Goal: Obtain resource: Obtain resource

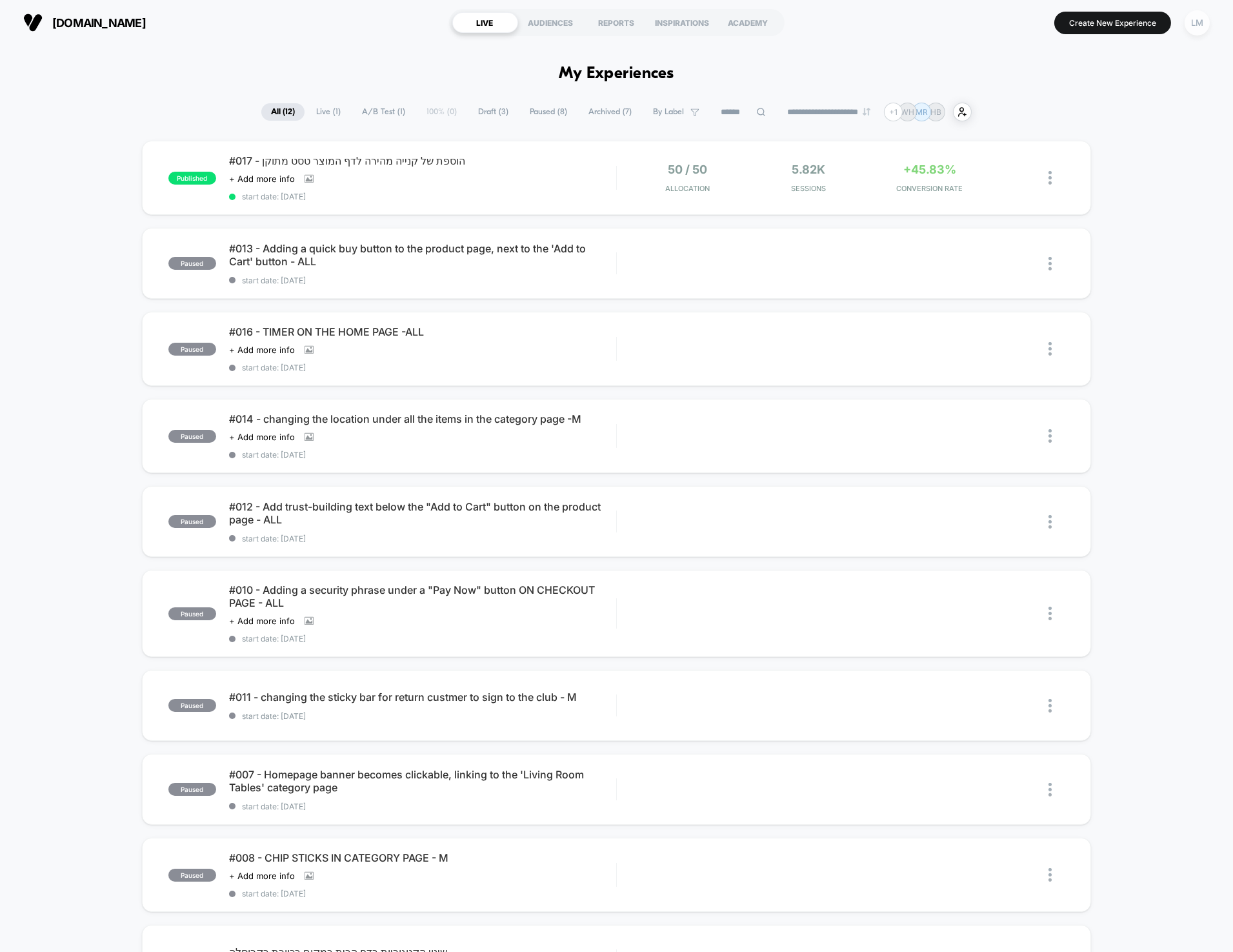
click at [1188, 23] on div "LM" at bounding box center [1198, 23] width 25 height 25
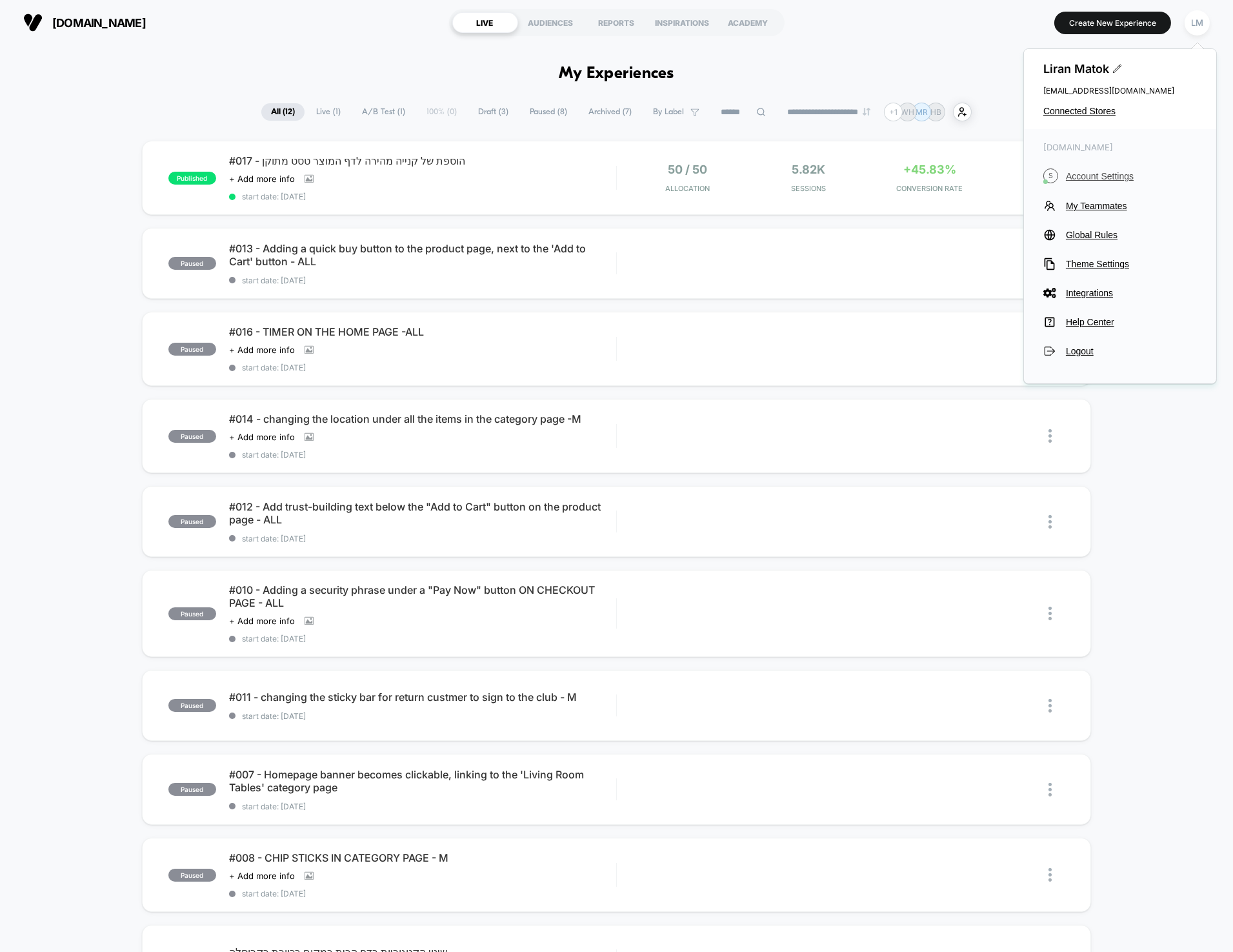
click at [1125, 169] on button "S Account Settings" at bounding box center [1120, 176] width 153 height 15
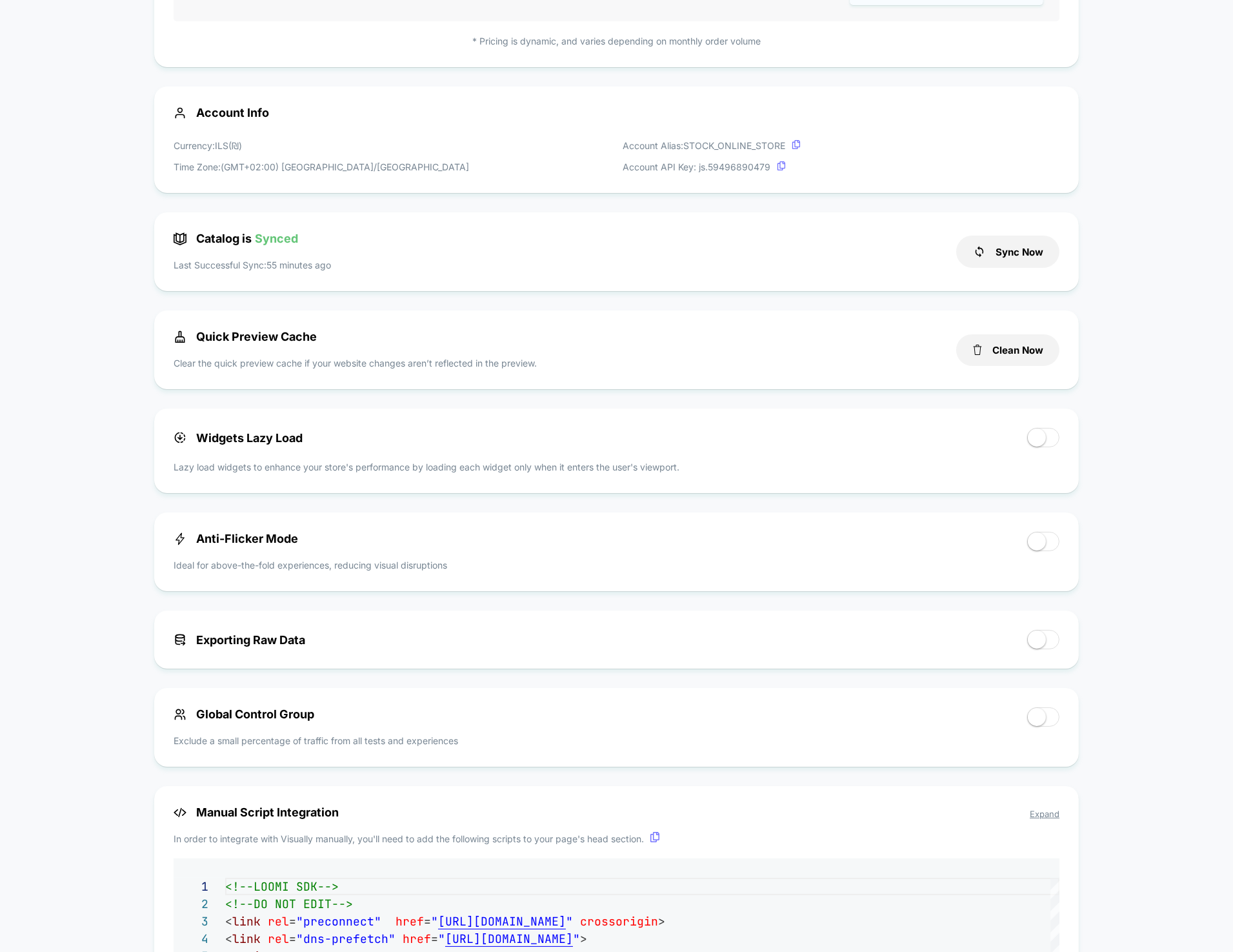
scroll to position [537, 0]
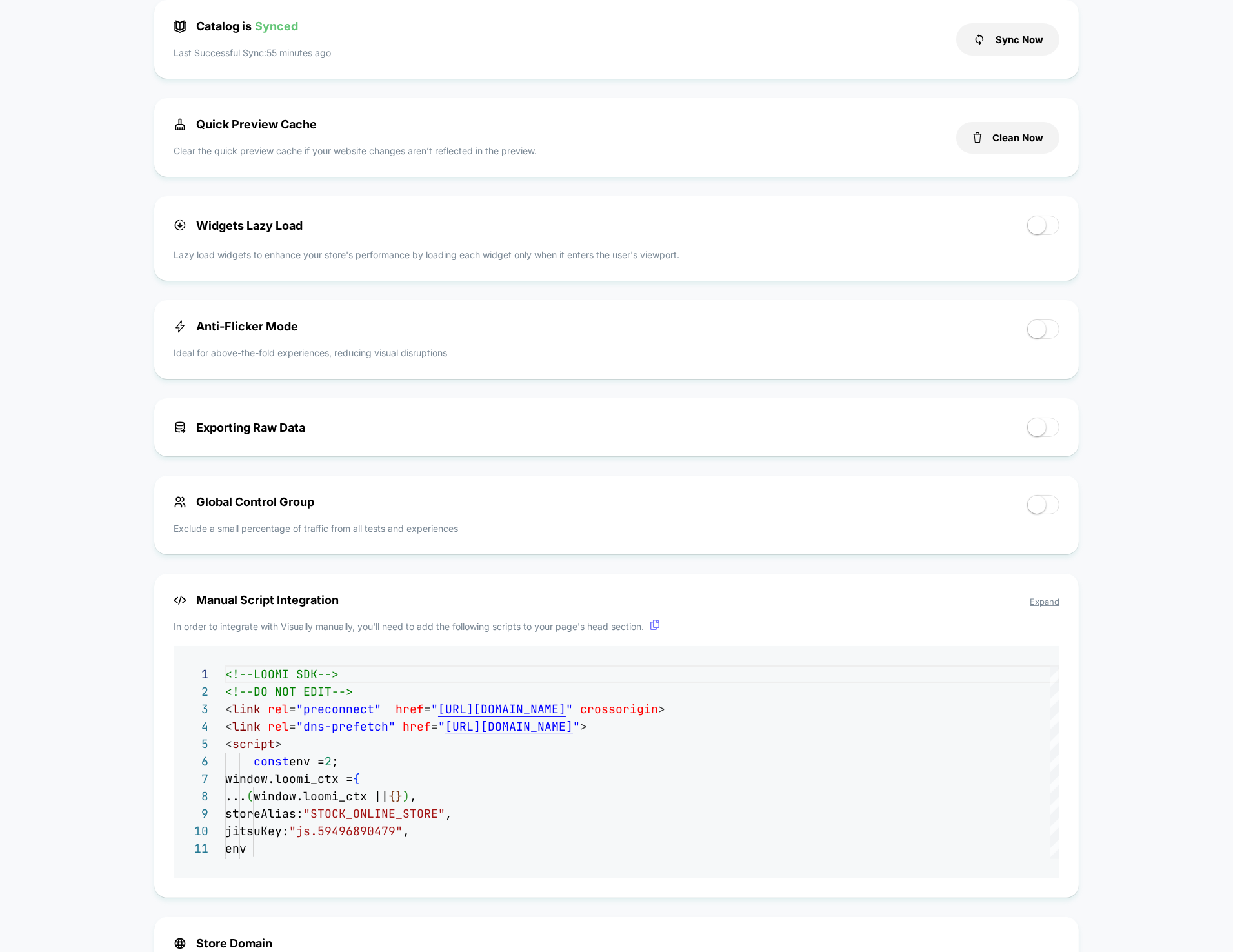
click at [289, 422] on div "Exporting Raw Data" at bounding box center [593, 427] width 841 height 19
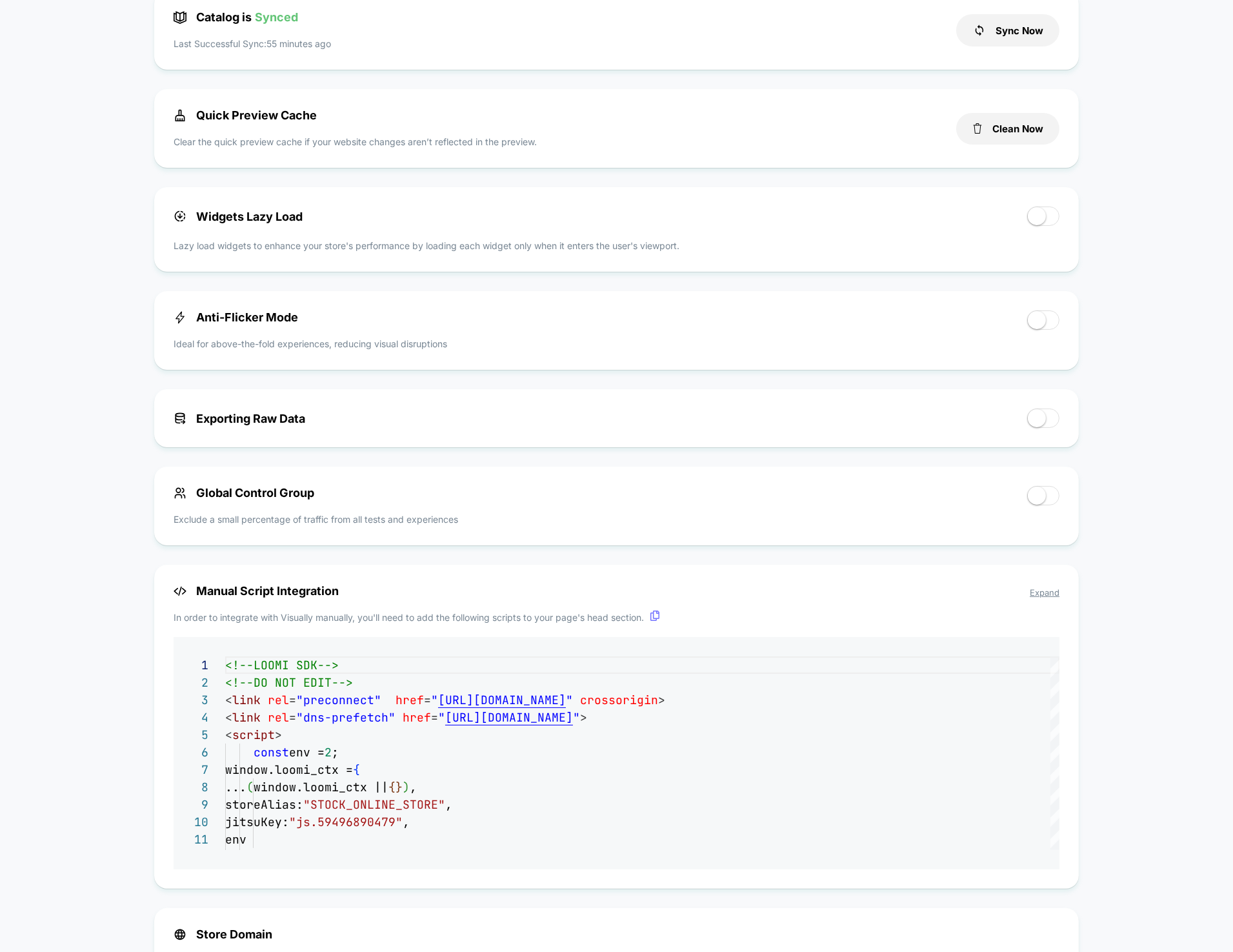
scroll to position [551, 0]
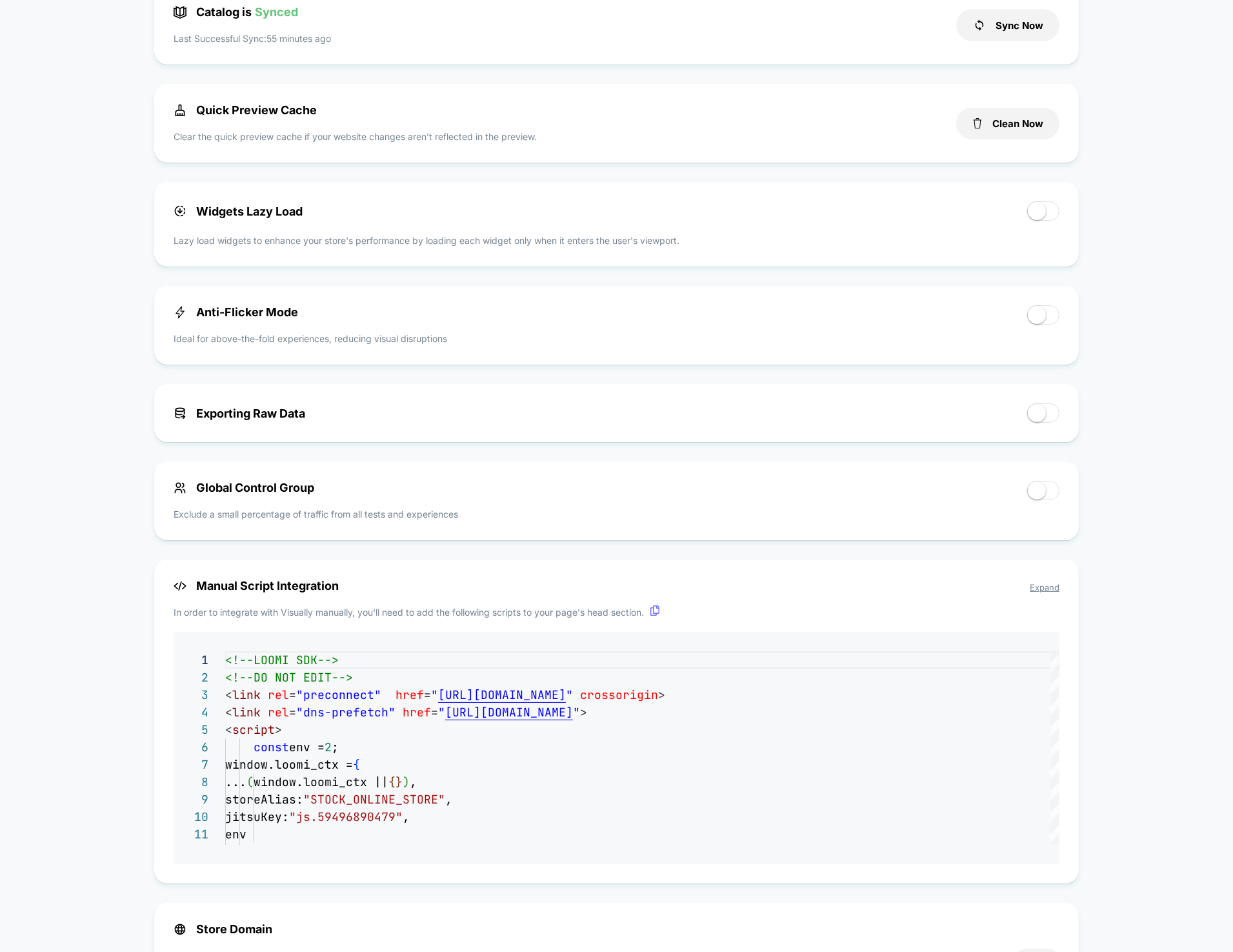
click at [321, 829] on div "**********" at bounding box center [616, 722] width 925 height 324
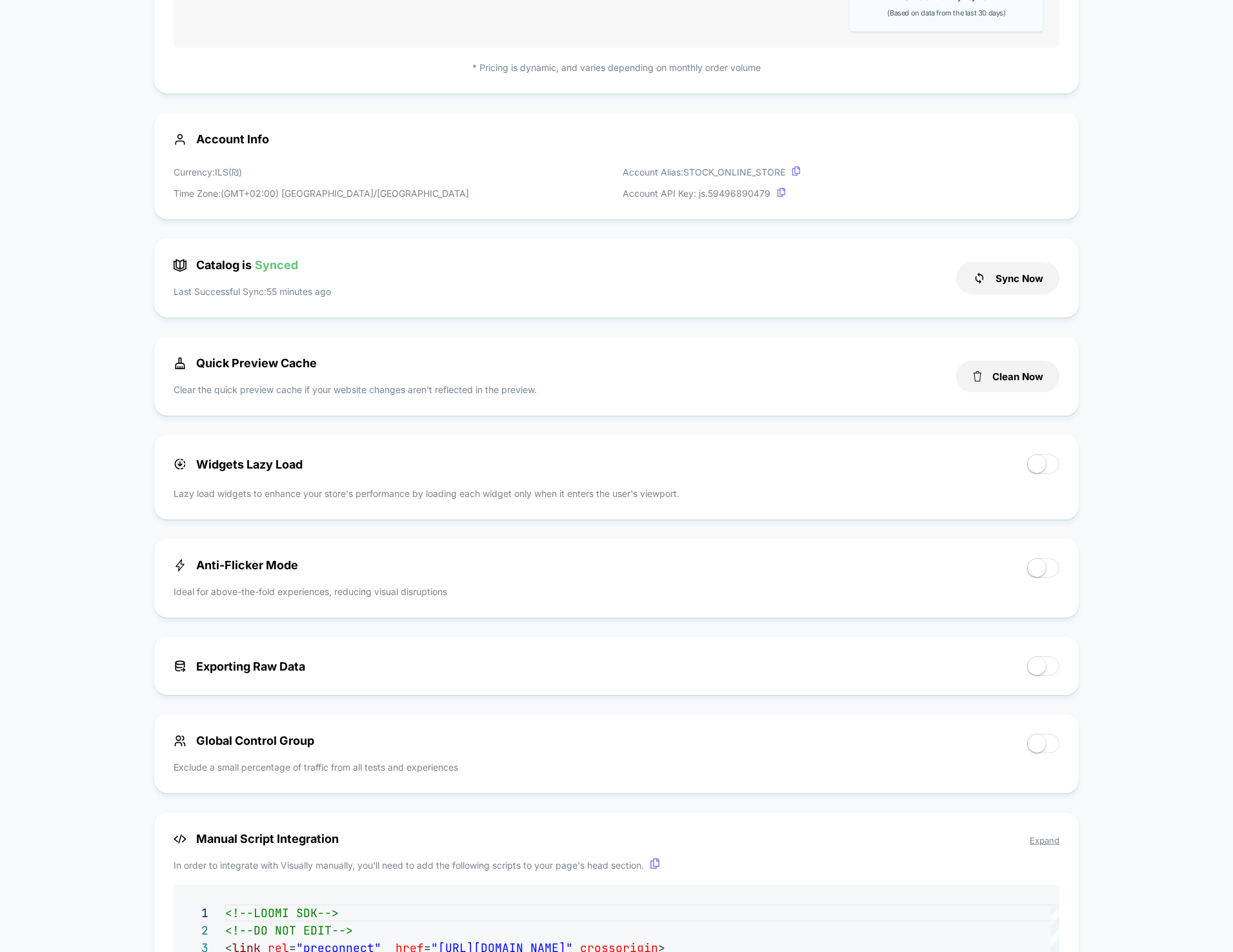
scroll to position [0, 0]
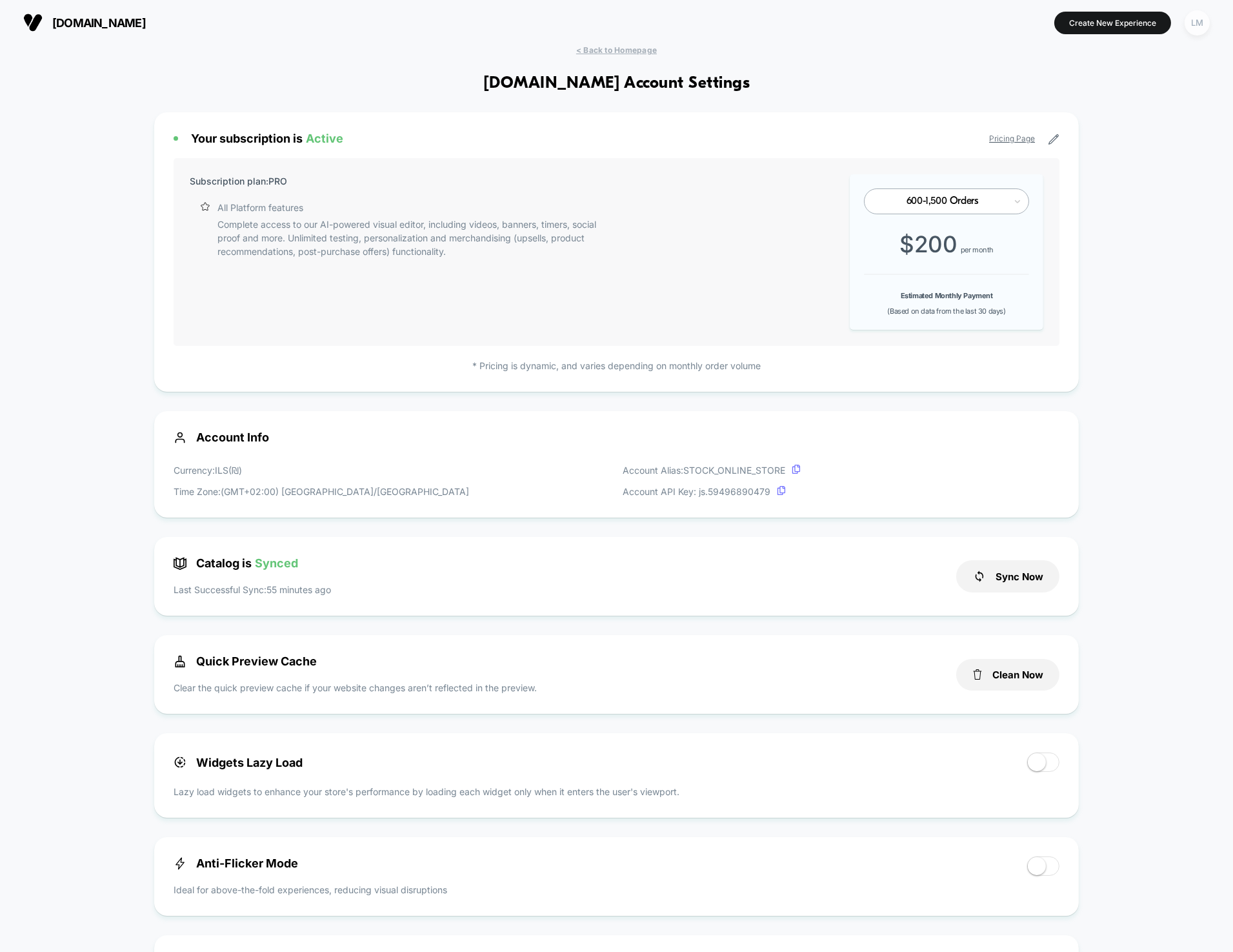
click at [1208, 29] on div "LM" at bounding box center [1198, 23] width 25 height 25
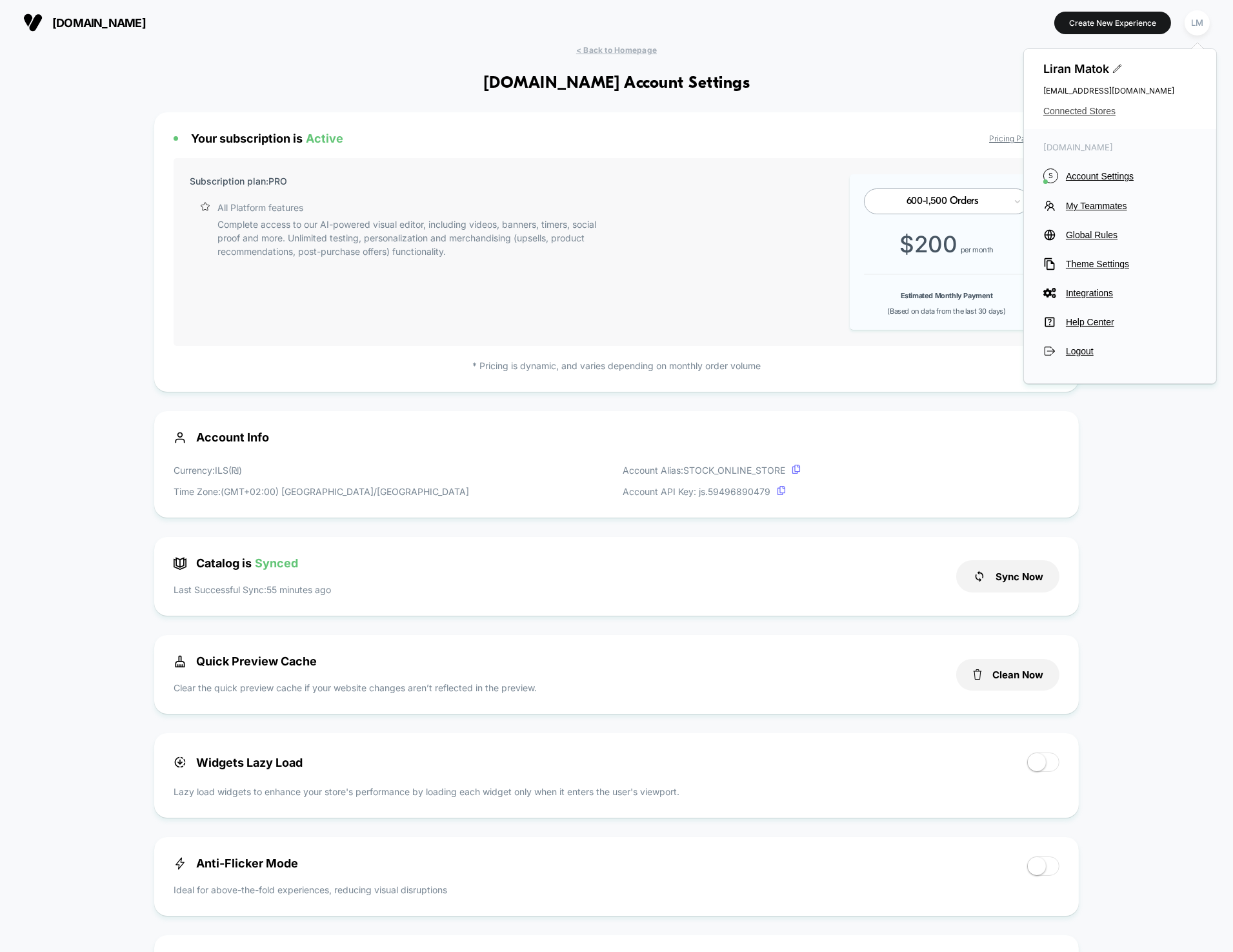
click at [1059, 109] on span "Connected Stores" at bounding box center [1120, 111] width 153 height 10
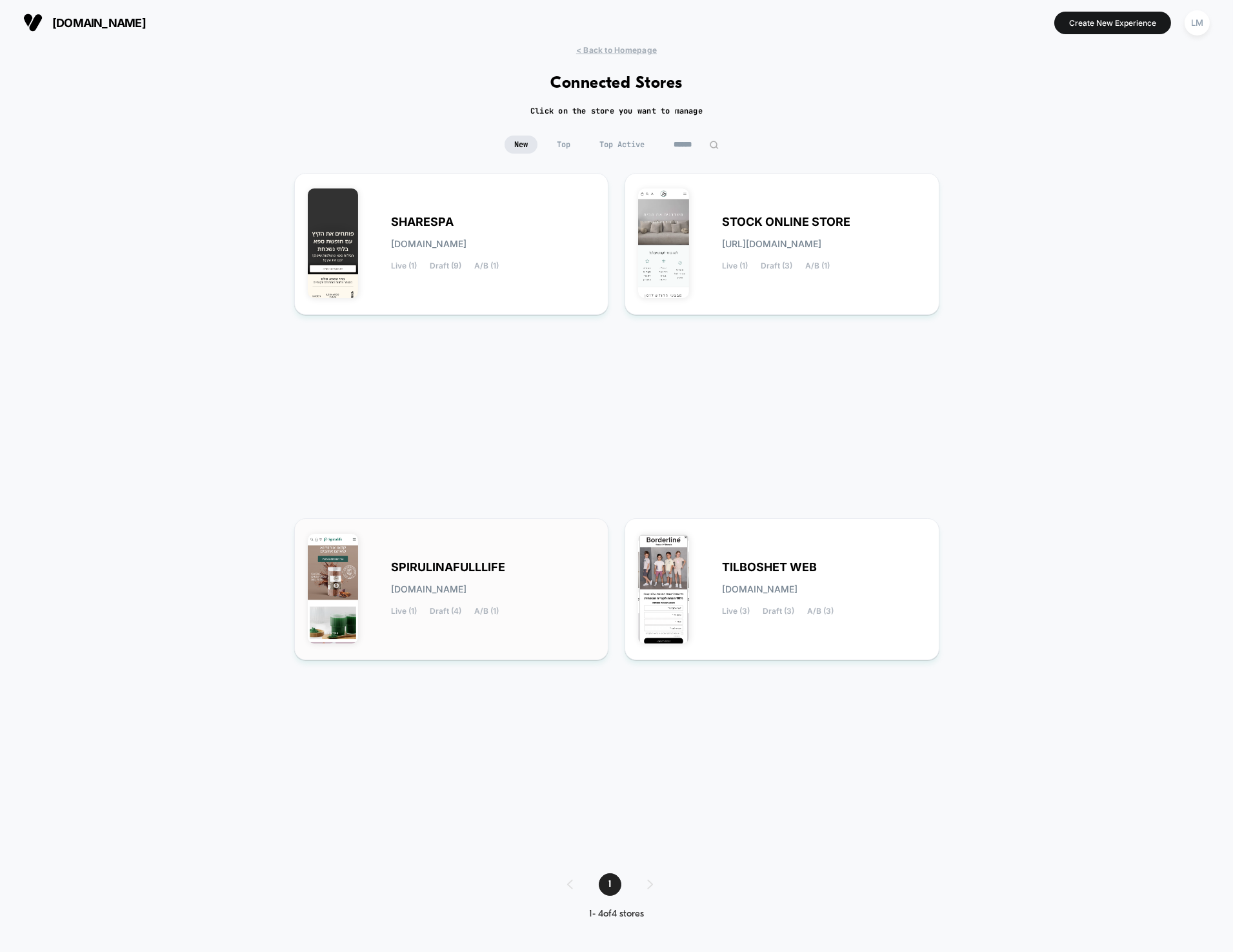
click at [469, 610] on div "Live (1) Draft (4) A/B (1)" at bounding box center [445, 611] width 108 height 9
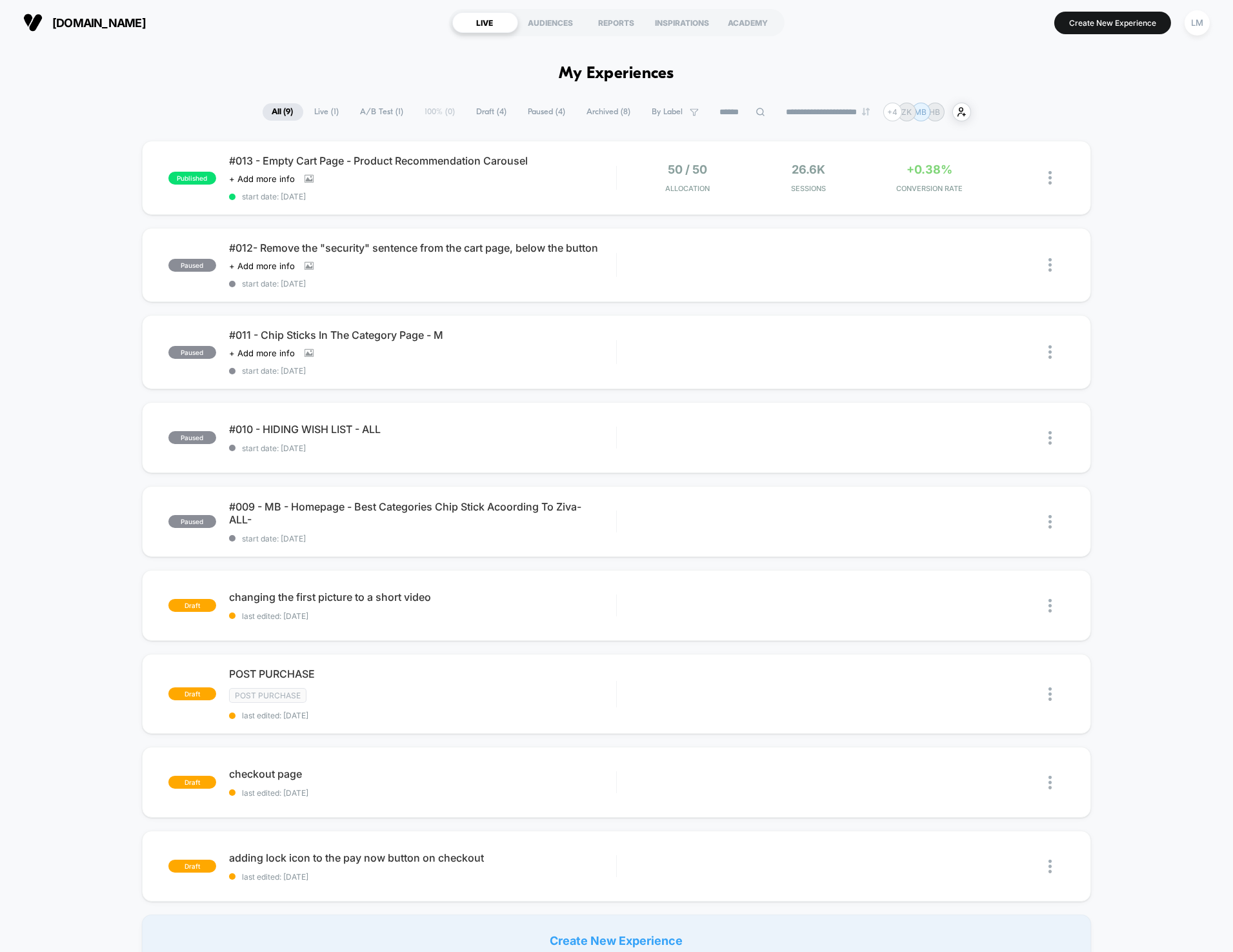
click at [1215, 31] on div "[DOMAIN_NAME] LIVE AUDIENCES REPORTS INSPIRATIONS ACADEMY Create New Experience…" at bounding box center [616, 23] width 1233 height 45
click at [1206, 29] on div "LM" at bounding box center [1198, 23] width 25 height 25
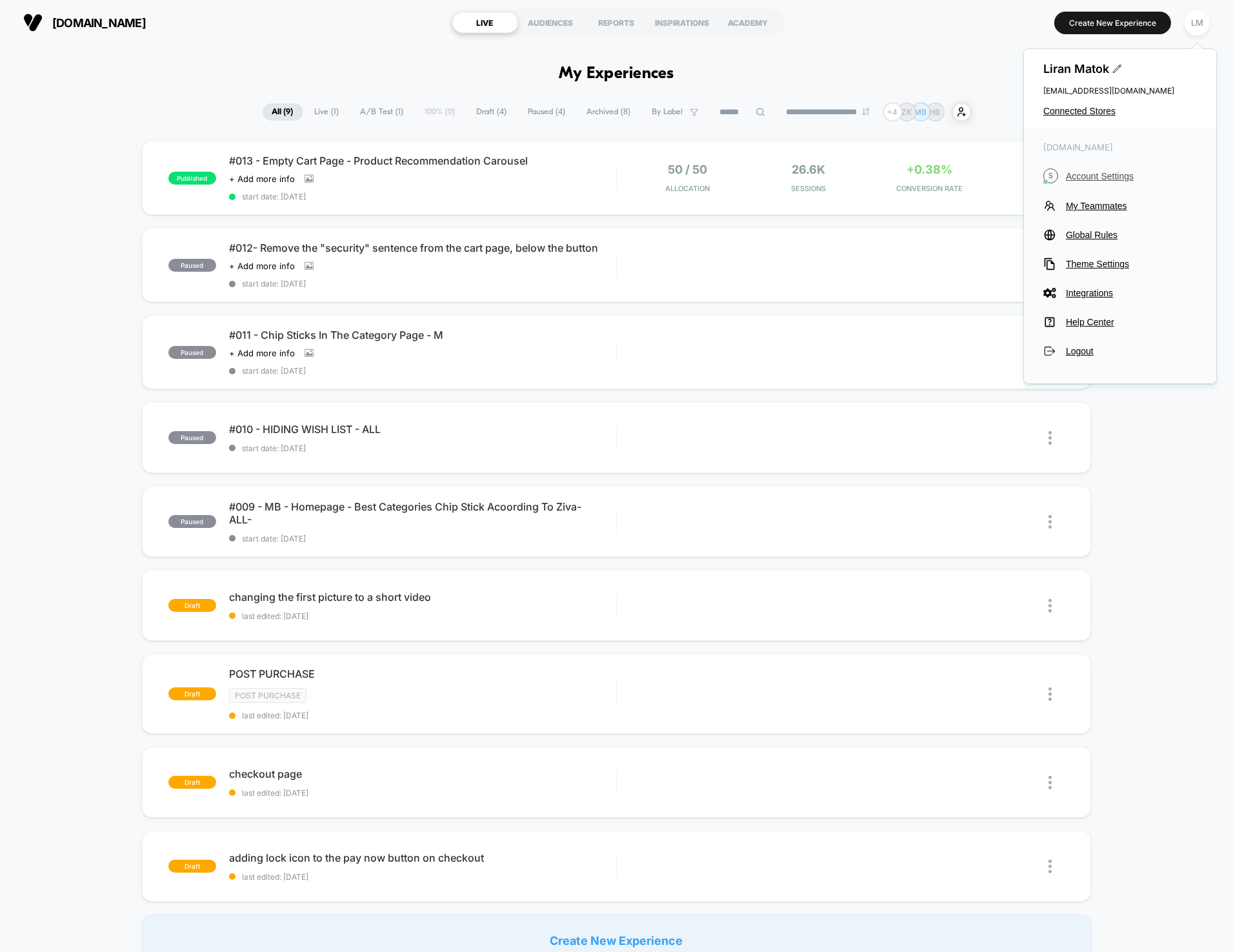
click at [1079, 181] on button "S Account Settings" at bounding box center [1120, 176] width 153 height 15
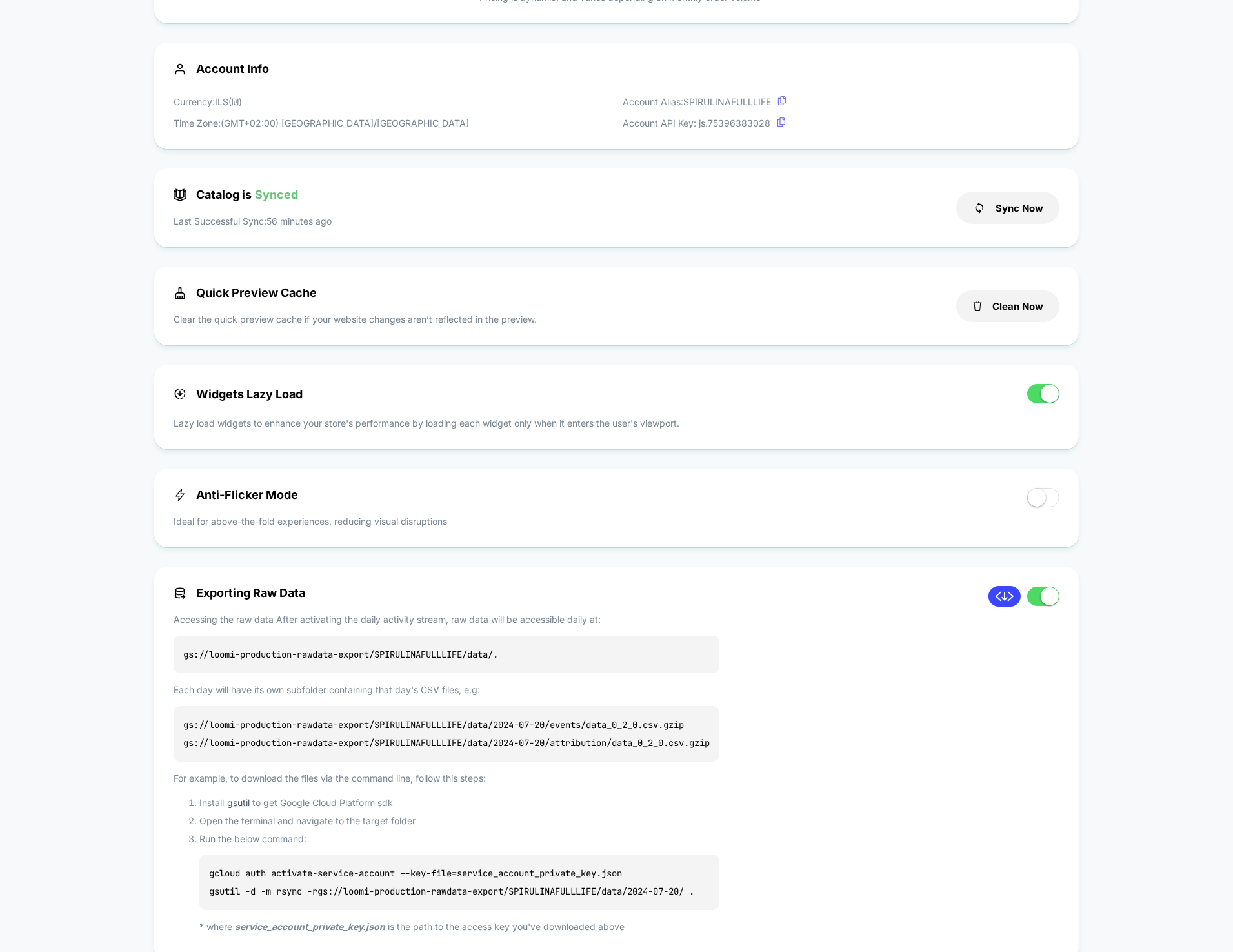
scroll to position [489, 0]
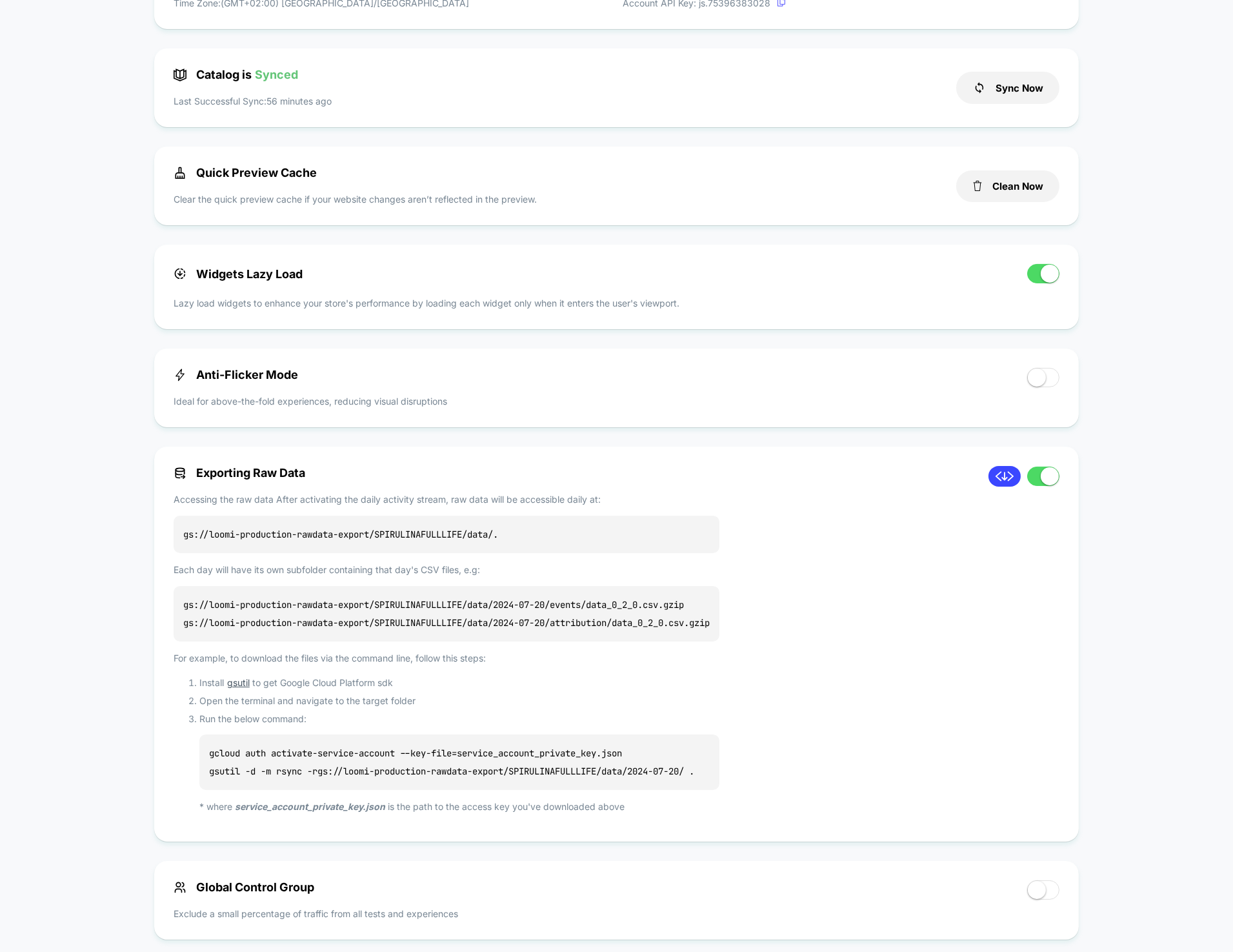
click at [481, 540] on p "gs://loomi-production-rawdata-export/SPIRULINAFULLLIFE/data/ ." at bounding box center [446, 534] width 546 height 38
copy p "gs://loomi-production-rawdata-export/SPIRULINAFULLLIFE/data/ ."
click at [785, 589] on div "Exporting Raw Data Accessing the raw data After activating the daily activity s…" at bounding box center [574, 644] width 802 height 356
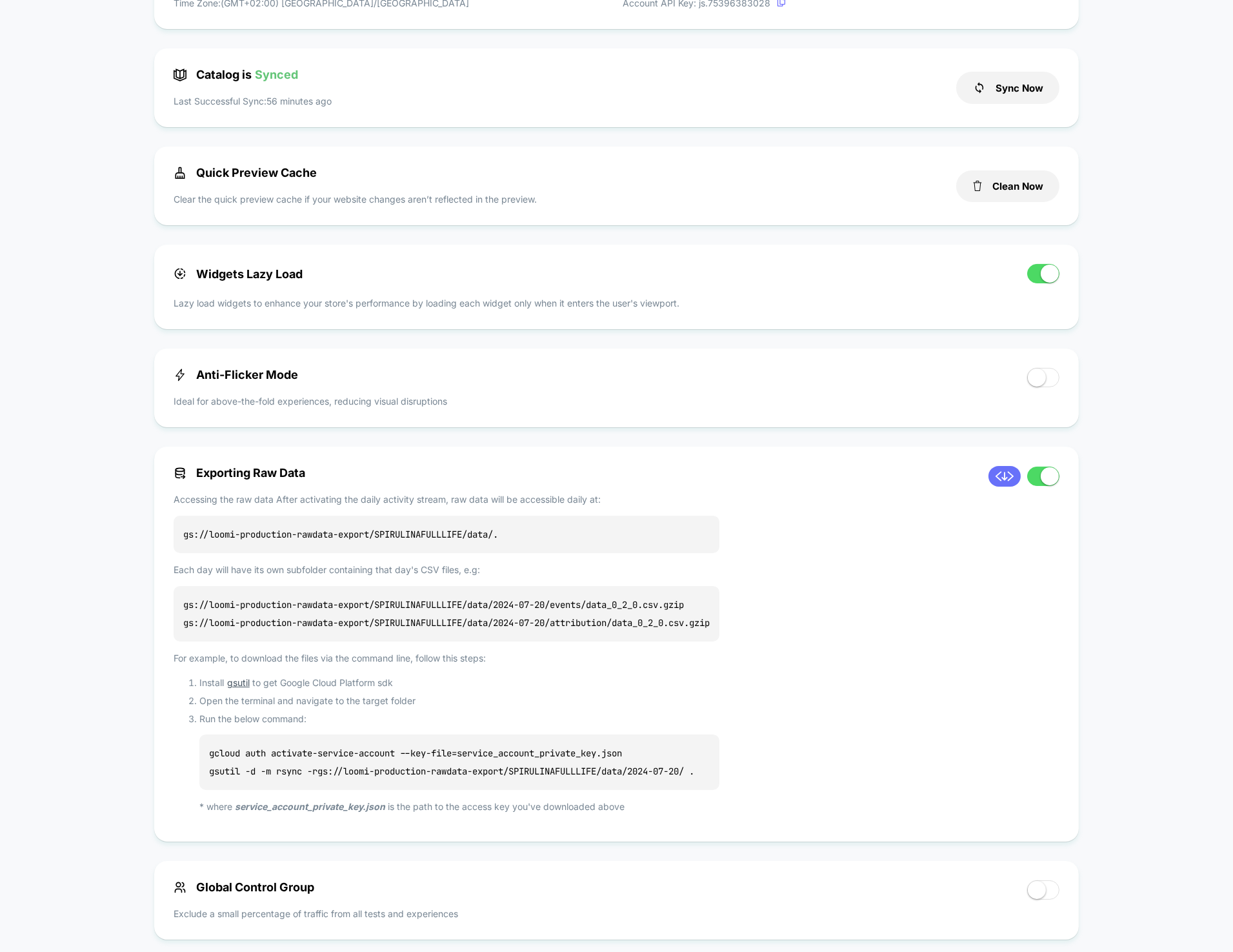
click at [1006, 478] on icon at bounding box center [1004, 476] width 19 height 19
click at [506, 530] on p "gs://loomi-production-rawdata-export/SPIRULINAFULLLIFE/data/ ." at bounding box center [446, 534] width 546 height 38
click at [324, 804] on icon "service_account_private_key.json" at bounding box center [309, 806] width 150 height 11
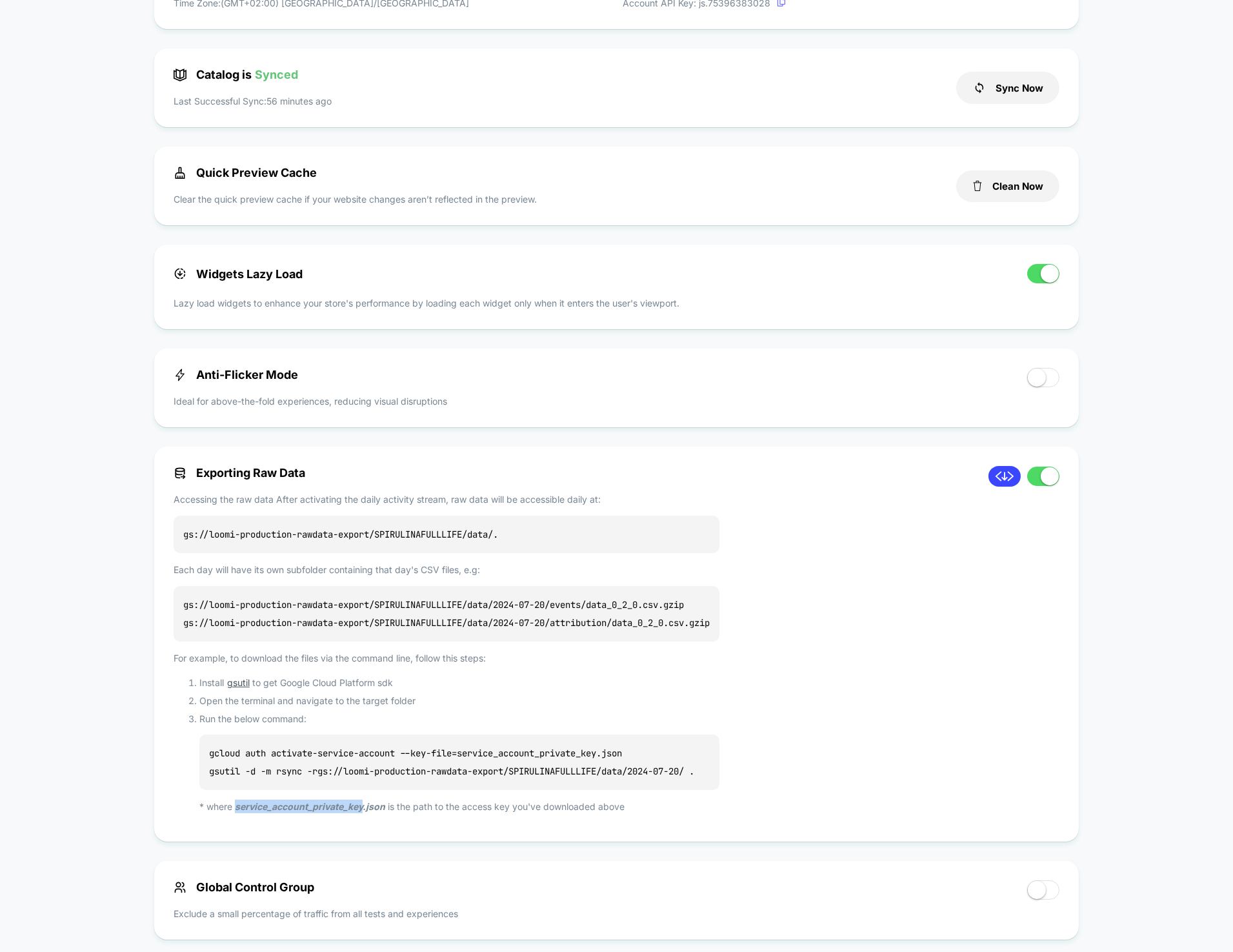
click at [324, 804] on icon "service_account_private_key.json" at bounding box center [309, 806] width 150 height 11
click at [428, 810] on p "* where service_account_private_key.json is the path to the access key you've d…" at bounding box center [459, 806] width 521 height 13
click at [699, 787] on p "gcloud auth activate-service-account --key-file=service_account_private_key.jso…" at bounding box center [459, 762] width 521 height 55
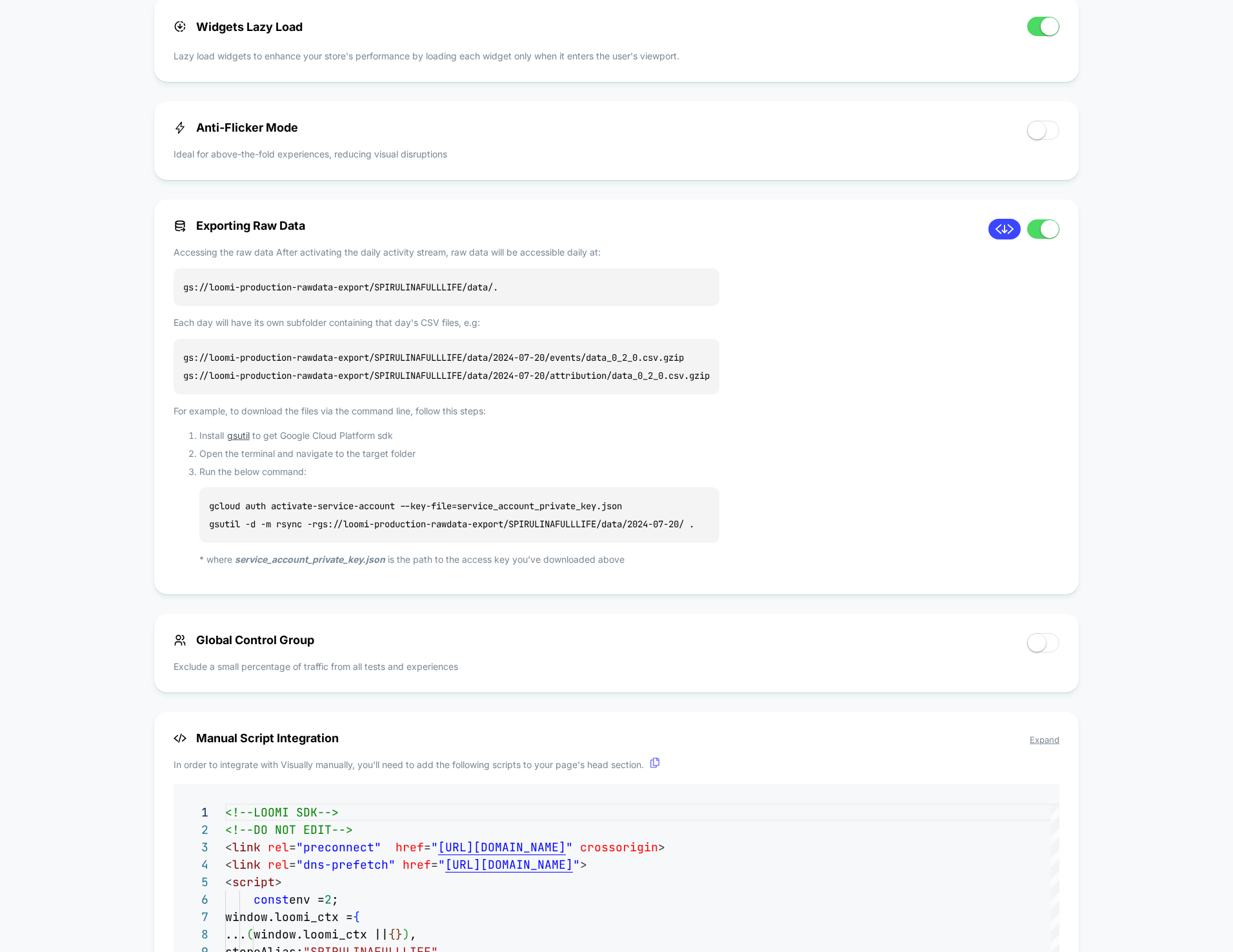
scroll to position [577, 0]
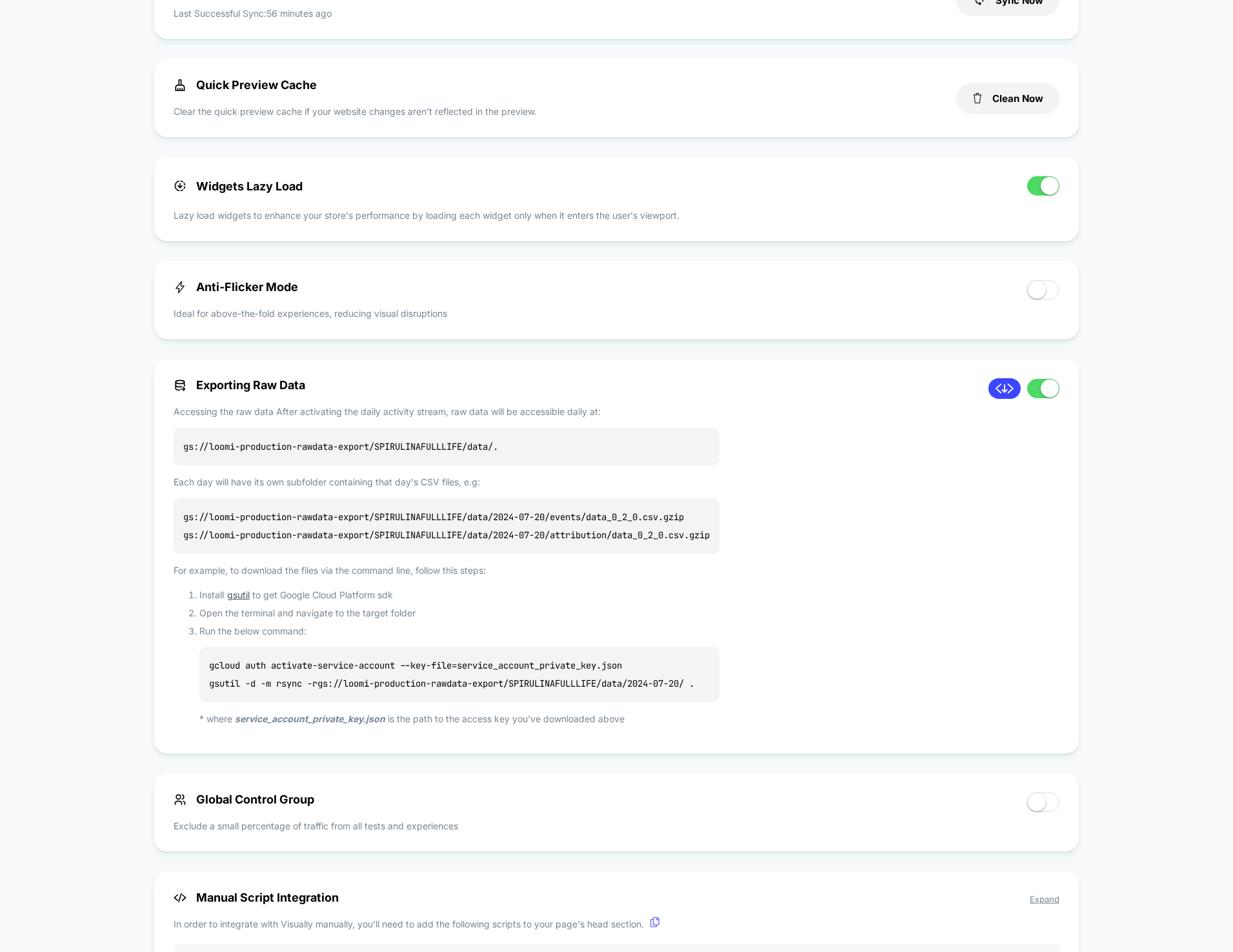
click at [811, 690] on div "Exporting Raw Data Accessing the raw data After activating the daily activity s…" at bounding box center [574, 556] width 802 height 356
click at [249, 457] on p "gs://loomi-production-rawdata-export/SPIRULINAFULLLIFE/data/ ." at bounding box center [446, 446] width 546 height 38
click at [475, 673] on p "gcloud auth activate-service-account --key-file=service_account_private_key.jso…" at bounding box center [459, 674] width 521 height 55
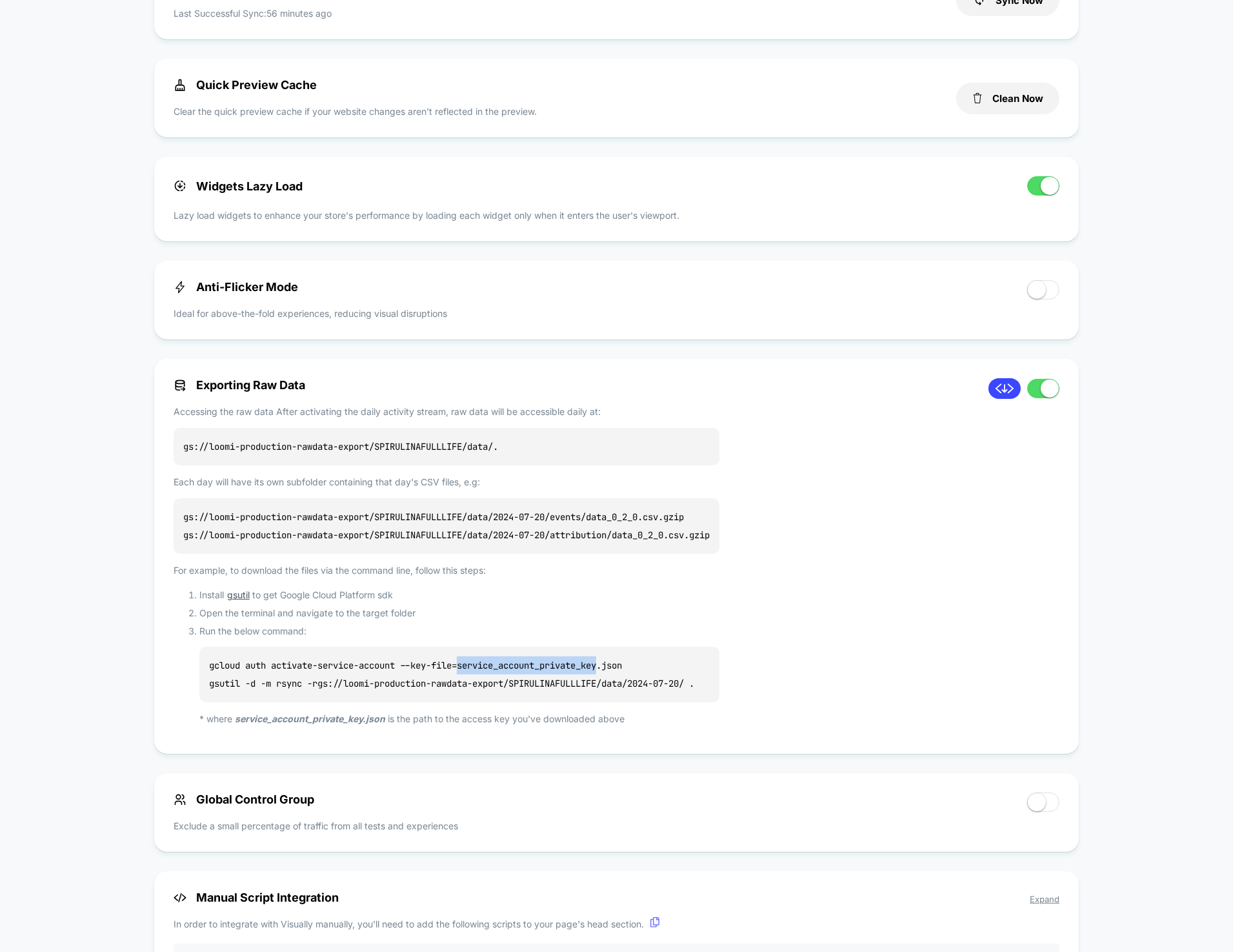
click at [475, 672] on p "gcloud auth activate-service-account --key-file=service_account_private_key.jso…" at bounding box center [459, 674] width 521 height 55
click at [902, 646] on div "Exporting Raw Data Accessing the raw data After activating the daily activity s…" at bounding box center [574, 556] width 802 height 356
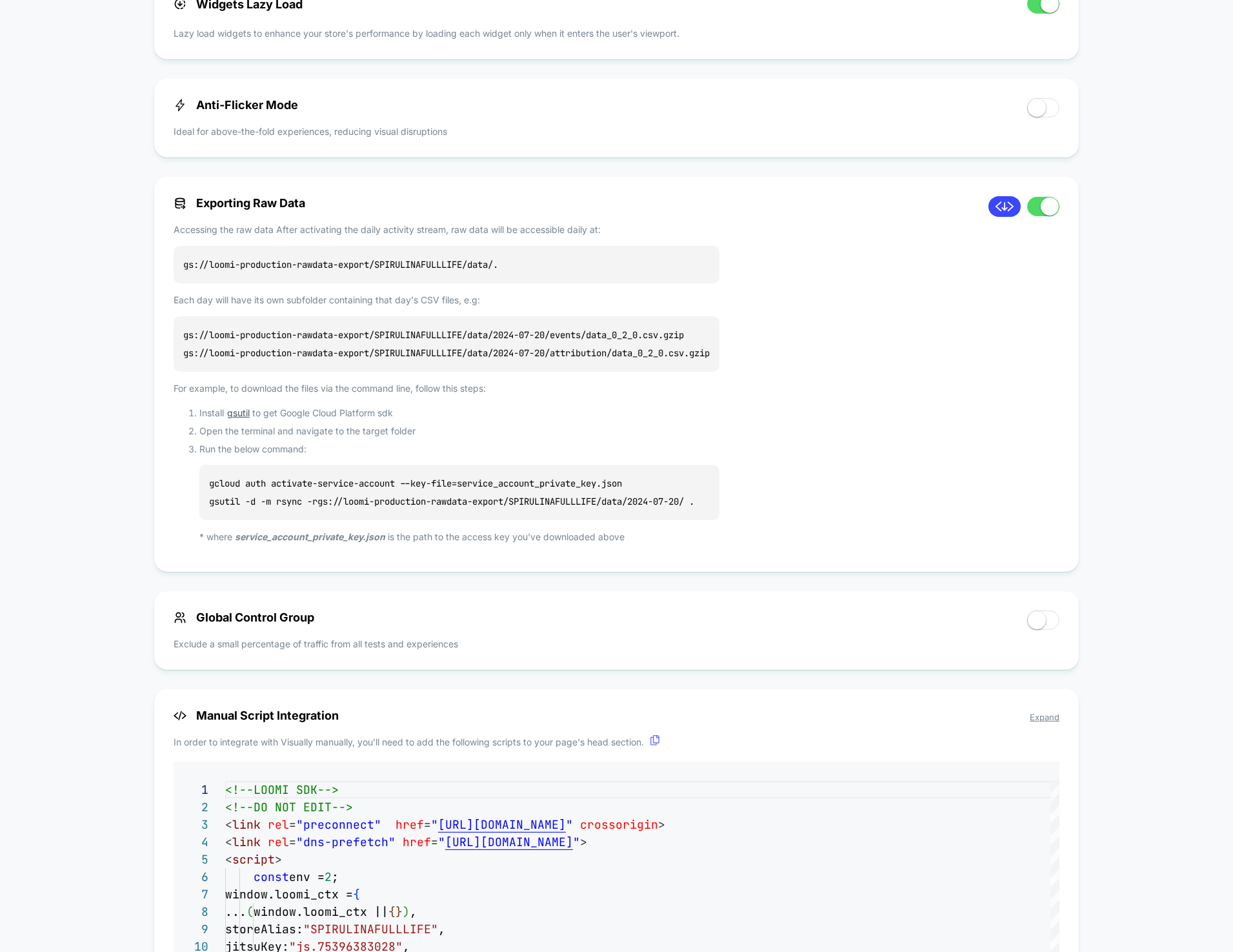
scroll to position [618, 0]
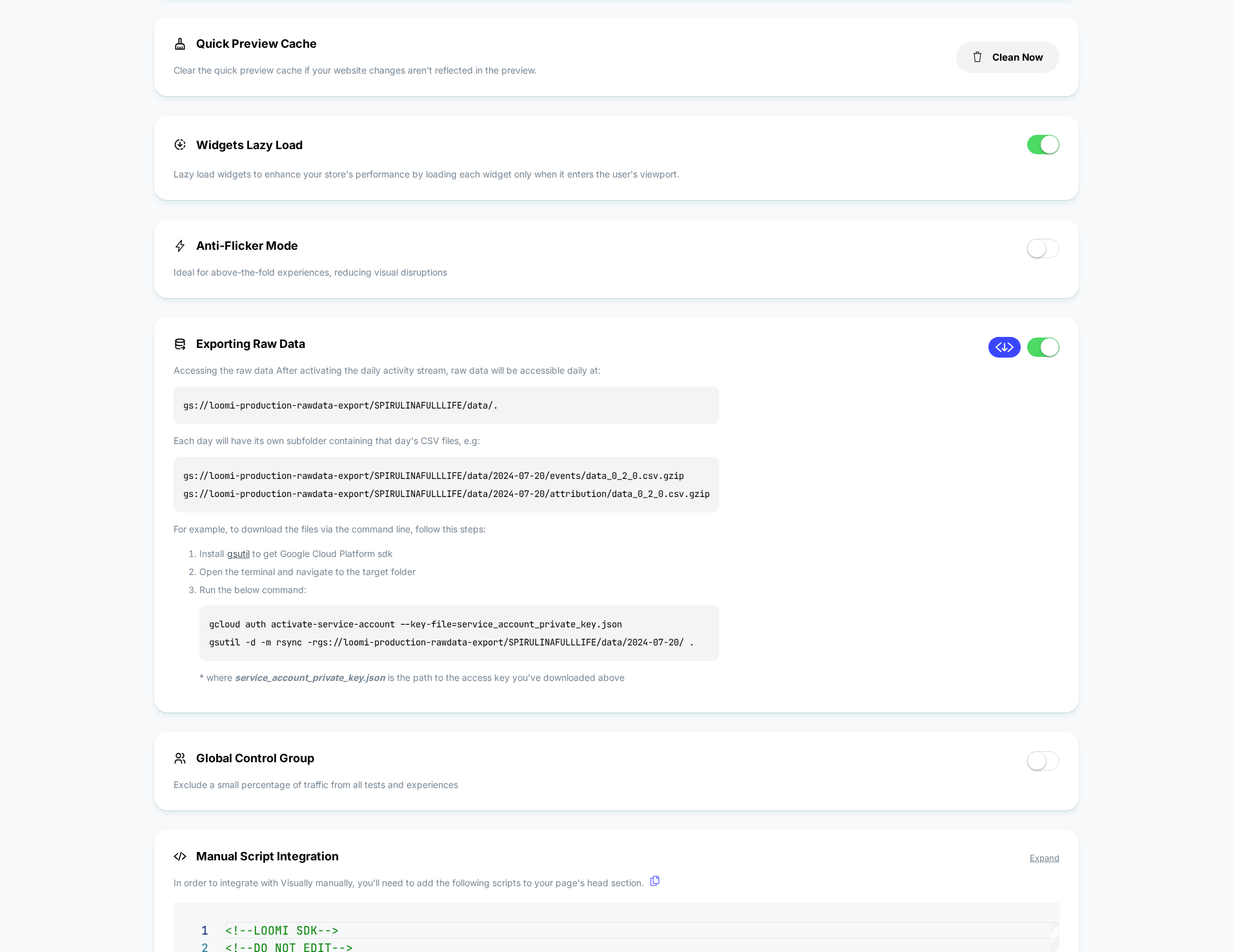
click at [487, 421] on p "gs://loomi-production-rawdata-export/SPIRULINAFULLLIFE/data/ ." at bounding box center [446, 405] width 546 height 38
click at [490, 400] on p "gs://loomi-production-rawdata-export/SPIRULINAFULLLIFE/data/ ." at bounding box center [446, 405] width 546 height 38
copy p "gs://loomi-production-rawdata-export/SPIRULINAFULLLIFE/data/ ."
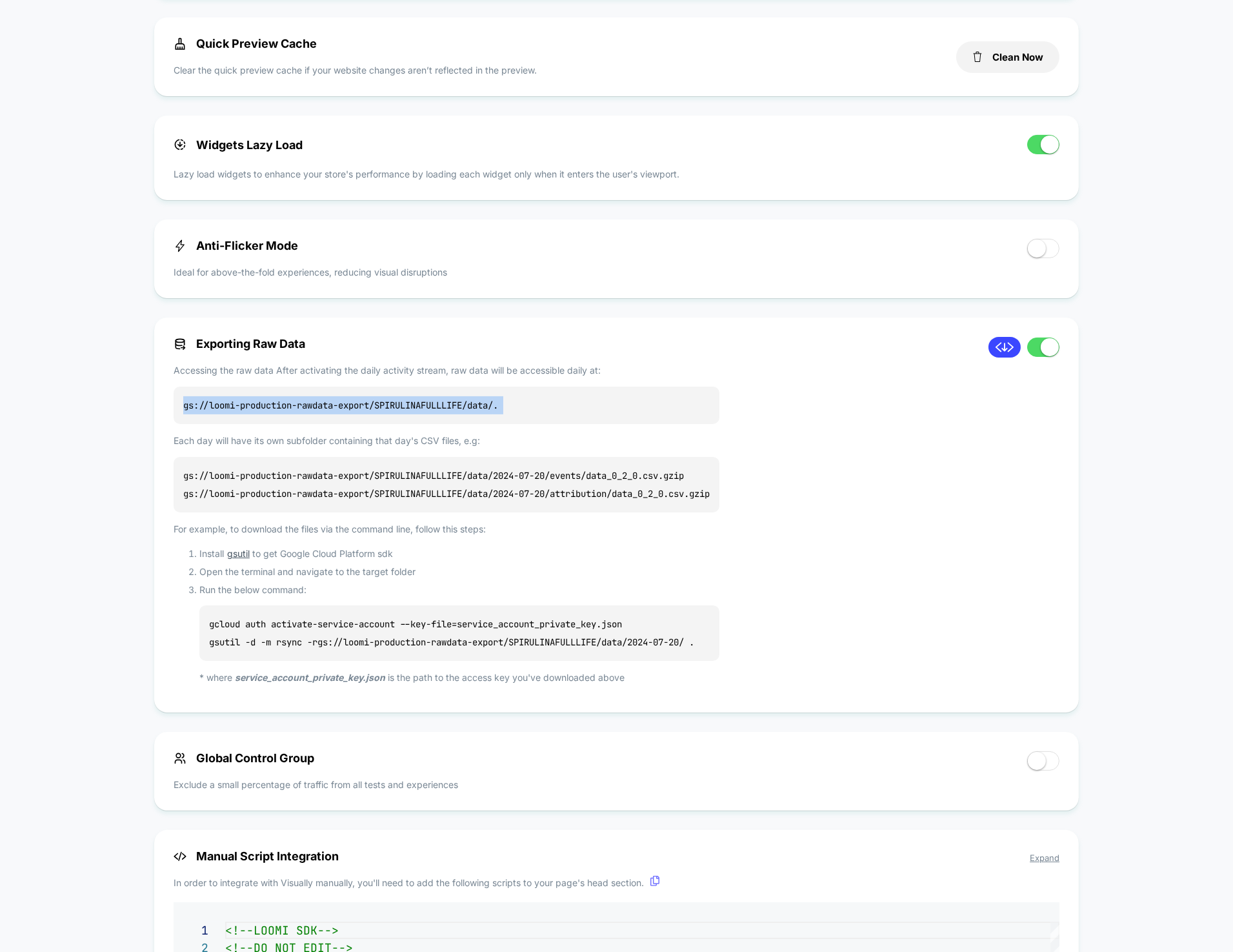
click at [386, 423] on p "gs://loomi-production-rawdata-export/SPIRULINAFULLLIFE/data/ ." at bounding box center [446, 405] width 546 height 38
click at [408, 489] on p "gs://loomi-production-rawdata-export/SPIRULINAFULLLIFE/data/2024-07-20/events/d…" at bounding box center [446, 484] width 546 height 55
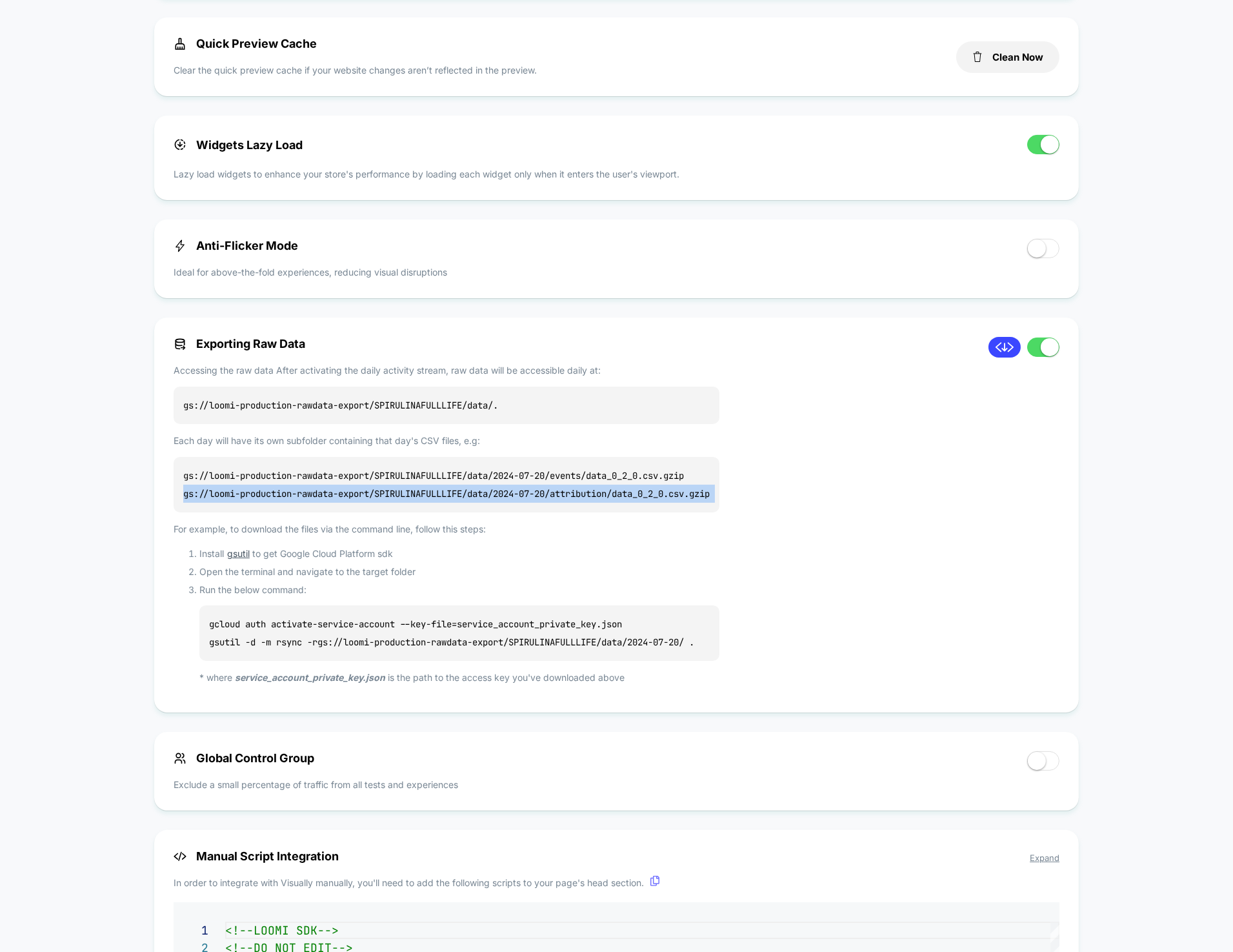
click at [408, 489] on p "gs://loomi-production-rawdata-export/SPIRULINAFULLLIFE/data/2024-07-20/events/d…" at bounding box center [446, 484] width 546 height 55
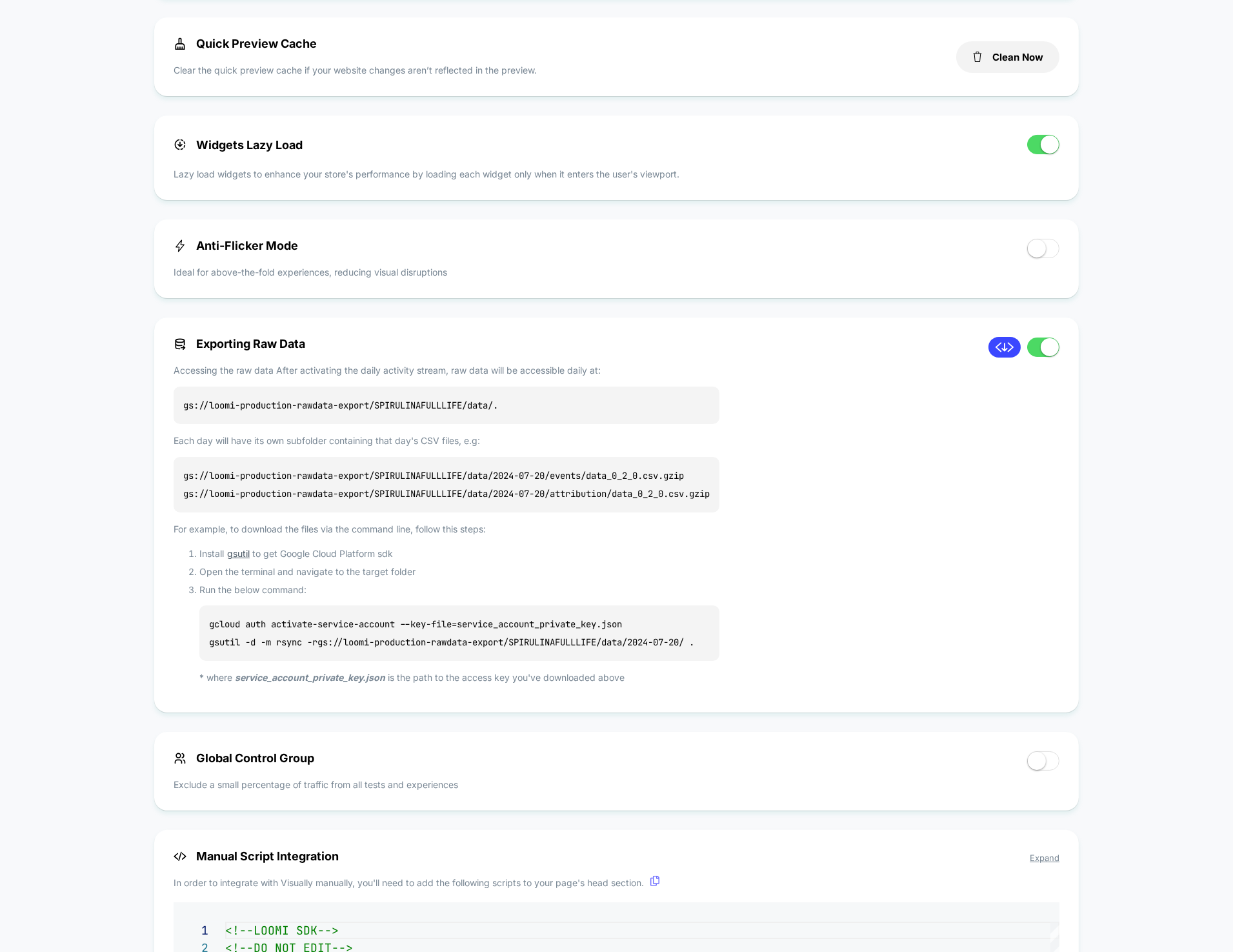
click at [408, 479] on p "gs://loomi-production-rawdata-export/SPIRULINAFULLLIFE/data/2024-07-20/events/d…" at bounding box center [446, 484] width 546 height 55
click at [408, 478] on p "gs://loomi-production-rawdata-export/SPIRULINAFULLLIFE/data/2024-07-20/events/d…" at bounding box center [446, 484] width 546 height 55
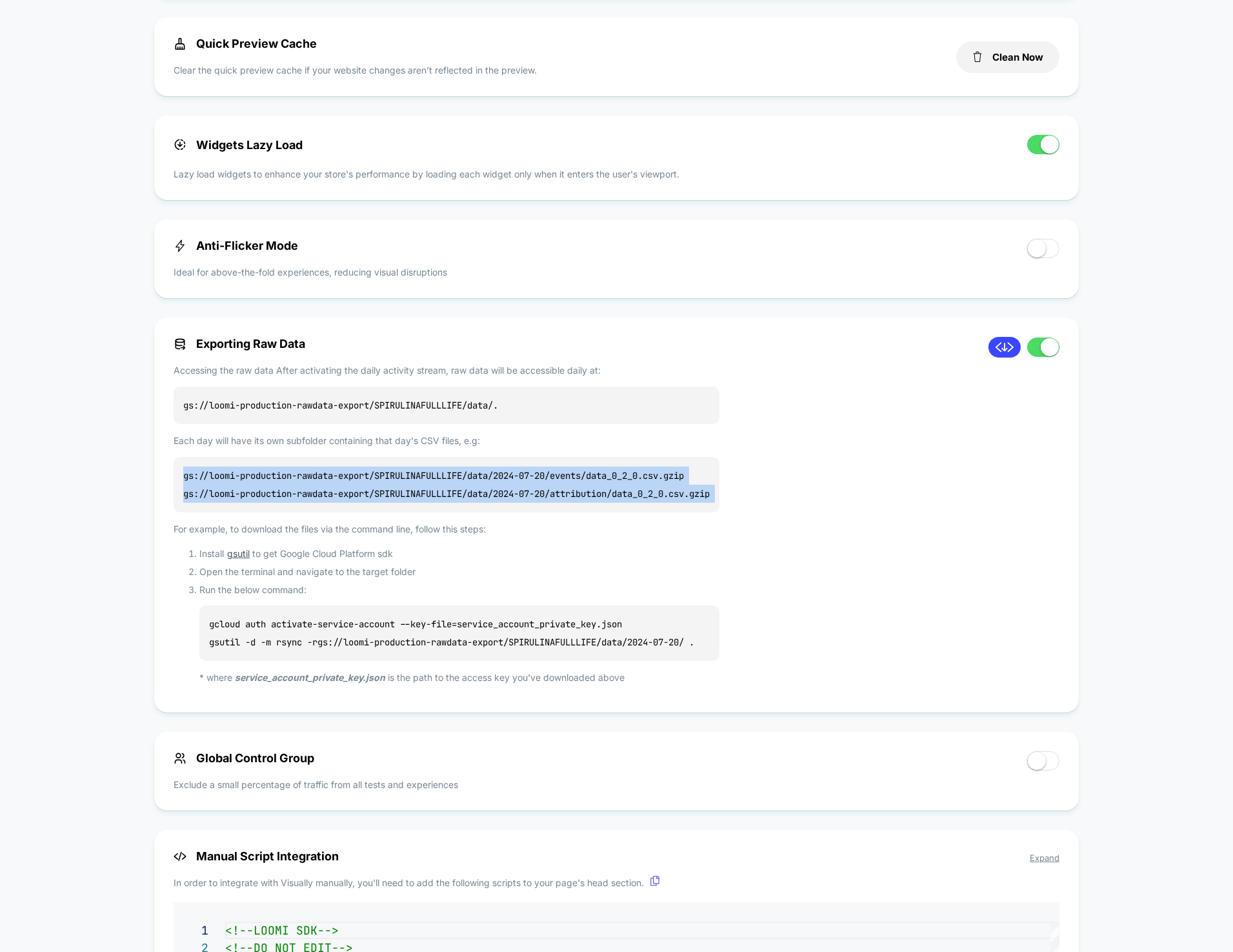
drag, startPoint x: 408, startPoint y: 478, endPoint x: 405, endPoint y: 504, distance: 26.2
click at [405, 504] on p "gs://loomi-production-rawdata-export/SPIRULINAFULLLIFE/data/2024-07-20/events/d…" at bounding box center [446, 484] width 546 height 55
copy p "gs://loomi-production-rawdata-export/SPIRULINAFULLLIFE/data/2024-07-20/events/d…"
drag, startPoint x: 731, startPoint y: 649, endPoint x: 185, endPoint y: 625, distance: 546.5
click at [185, 625] on ol "Install gsutil to get Google Cloud Platform sdk Open the terminal and navigate …" at bounding box center [446, 614] width 546 height 139
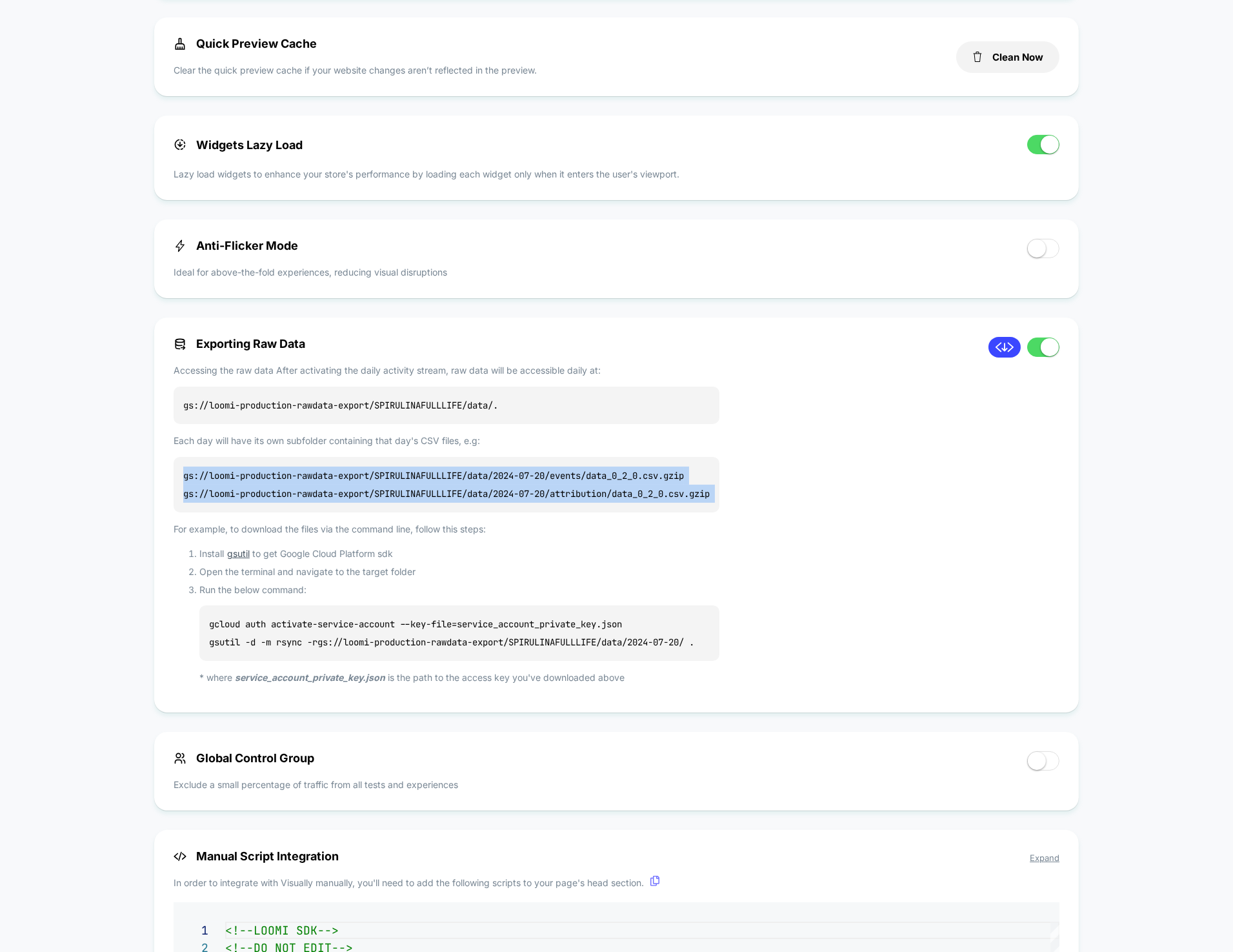
copy p "gcloud auth activate-service-account --key-file=service_account_private_key.jso…"
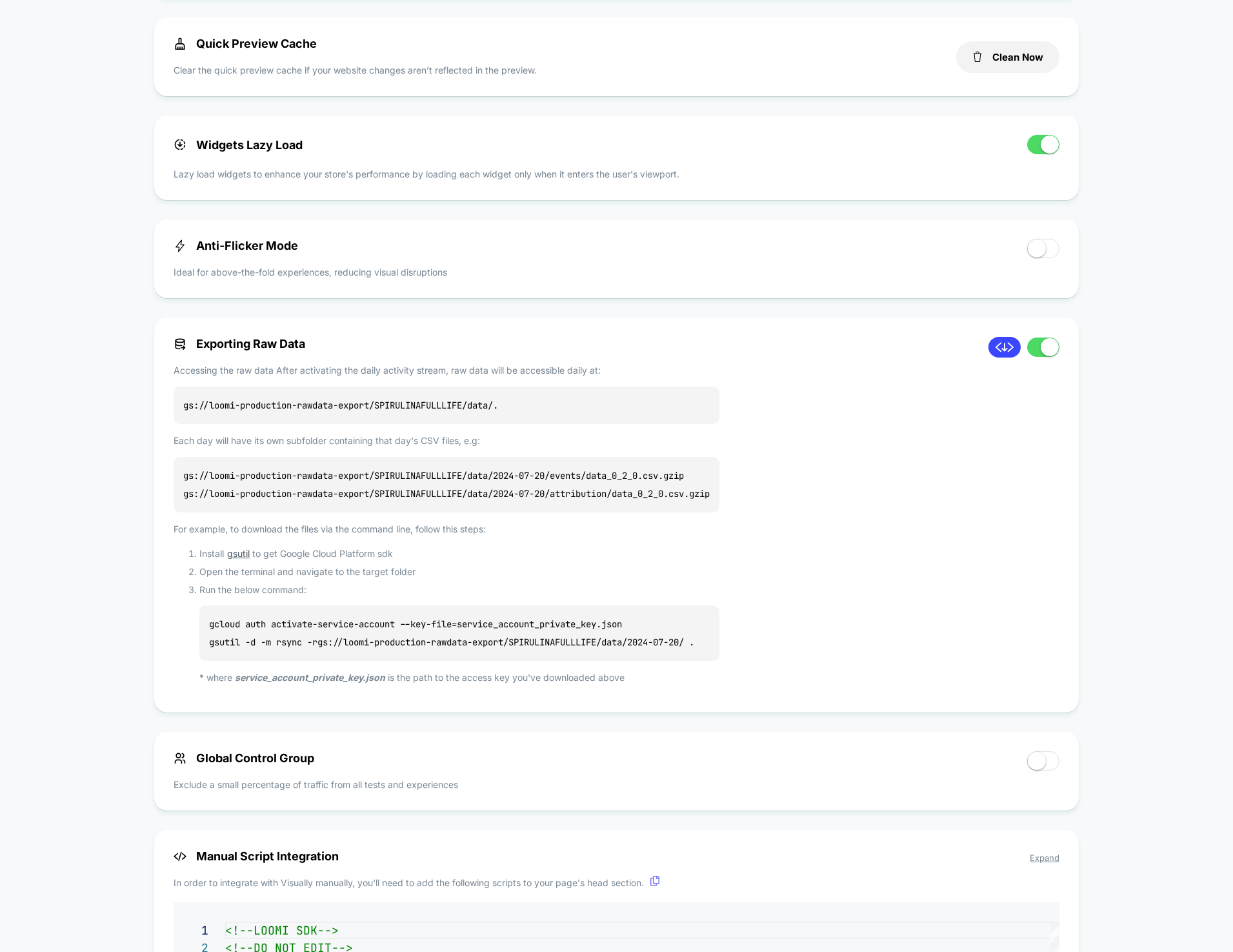
click at [916, 530] on div "Exporting Raw Data Accessing the raw data After activating the daily activity s…" at bounding box center [574, 515] width 802 height 356
